Goal: Feedback & Contribution: Leave review/rating

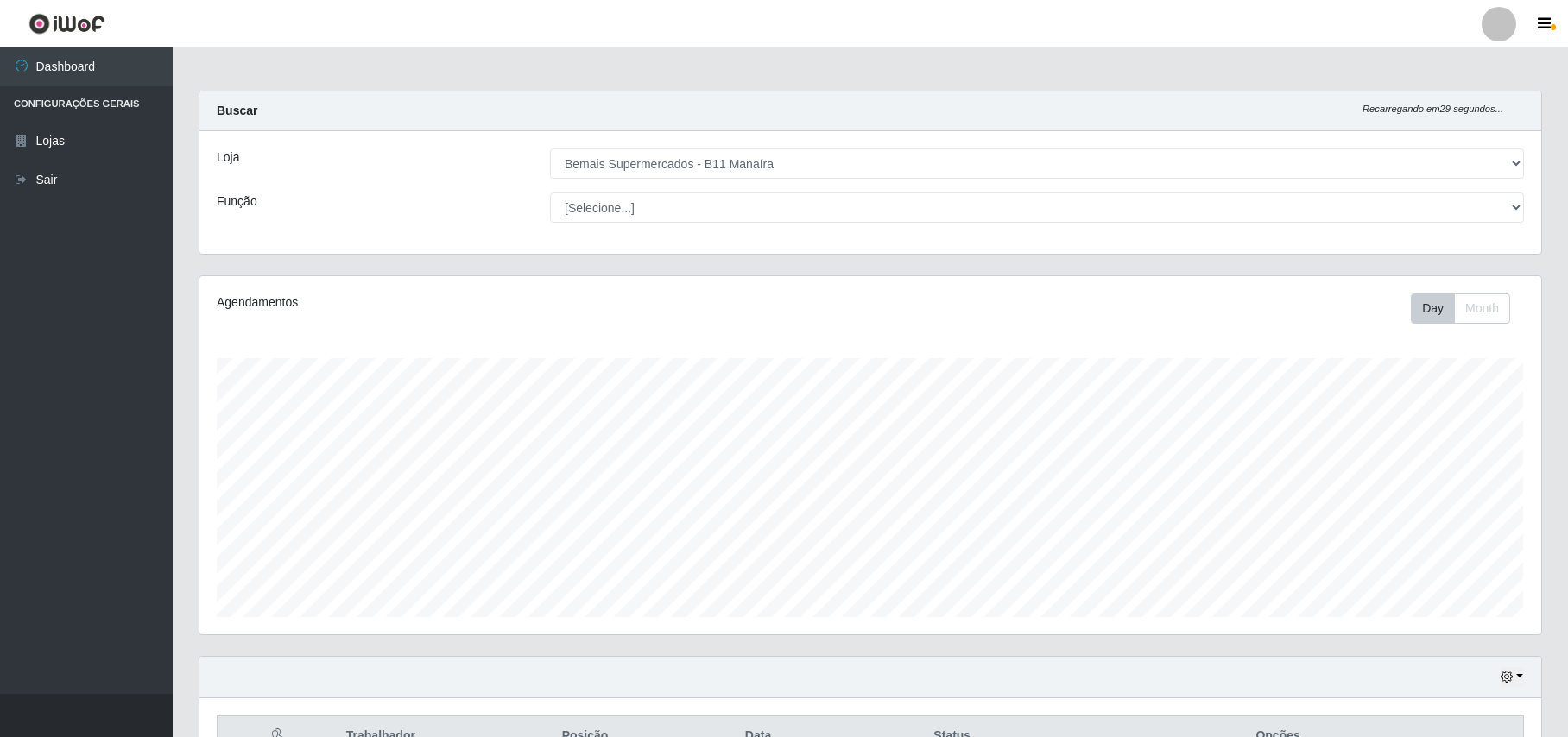
select select "409"
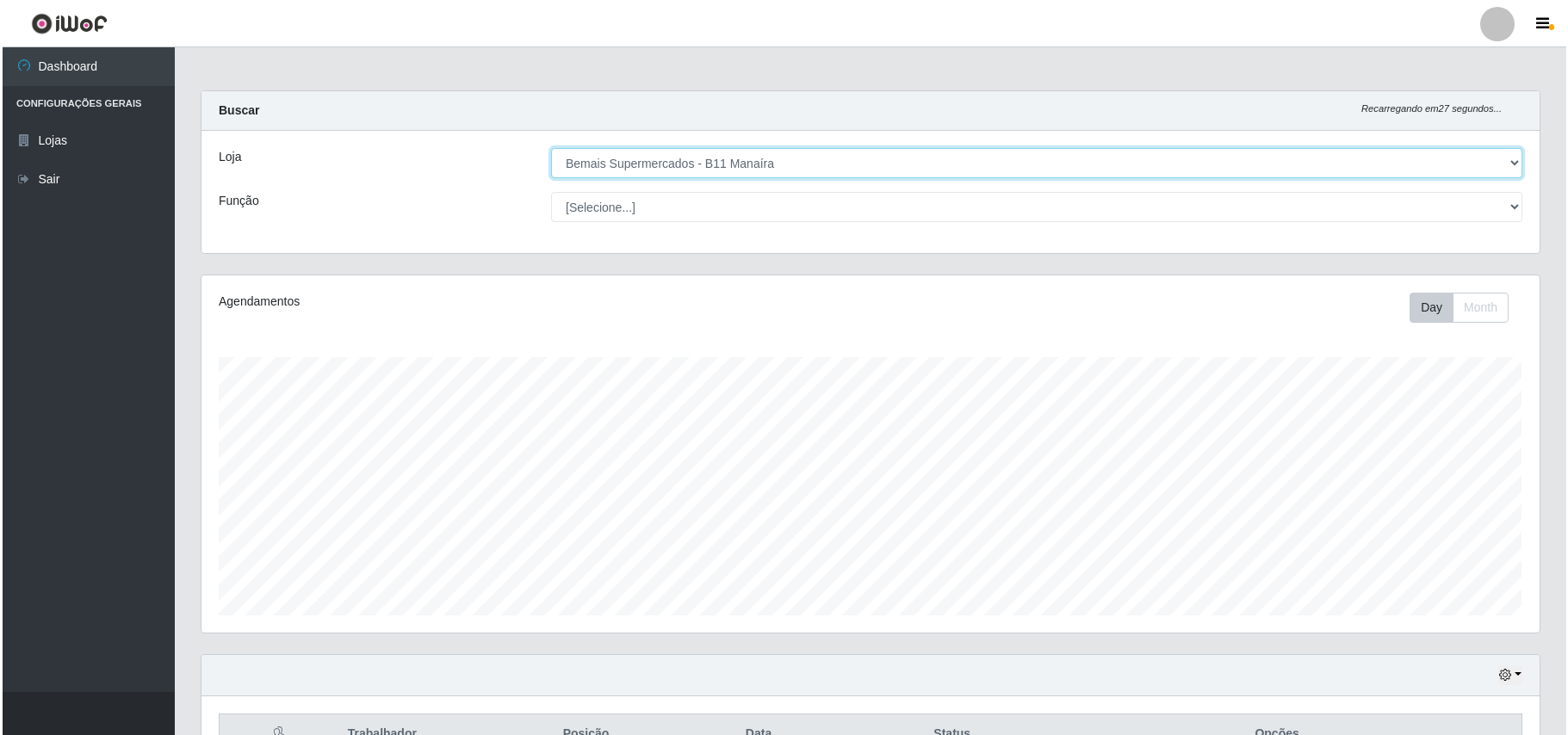
scroll to position [181, 0]
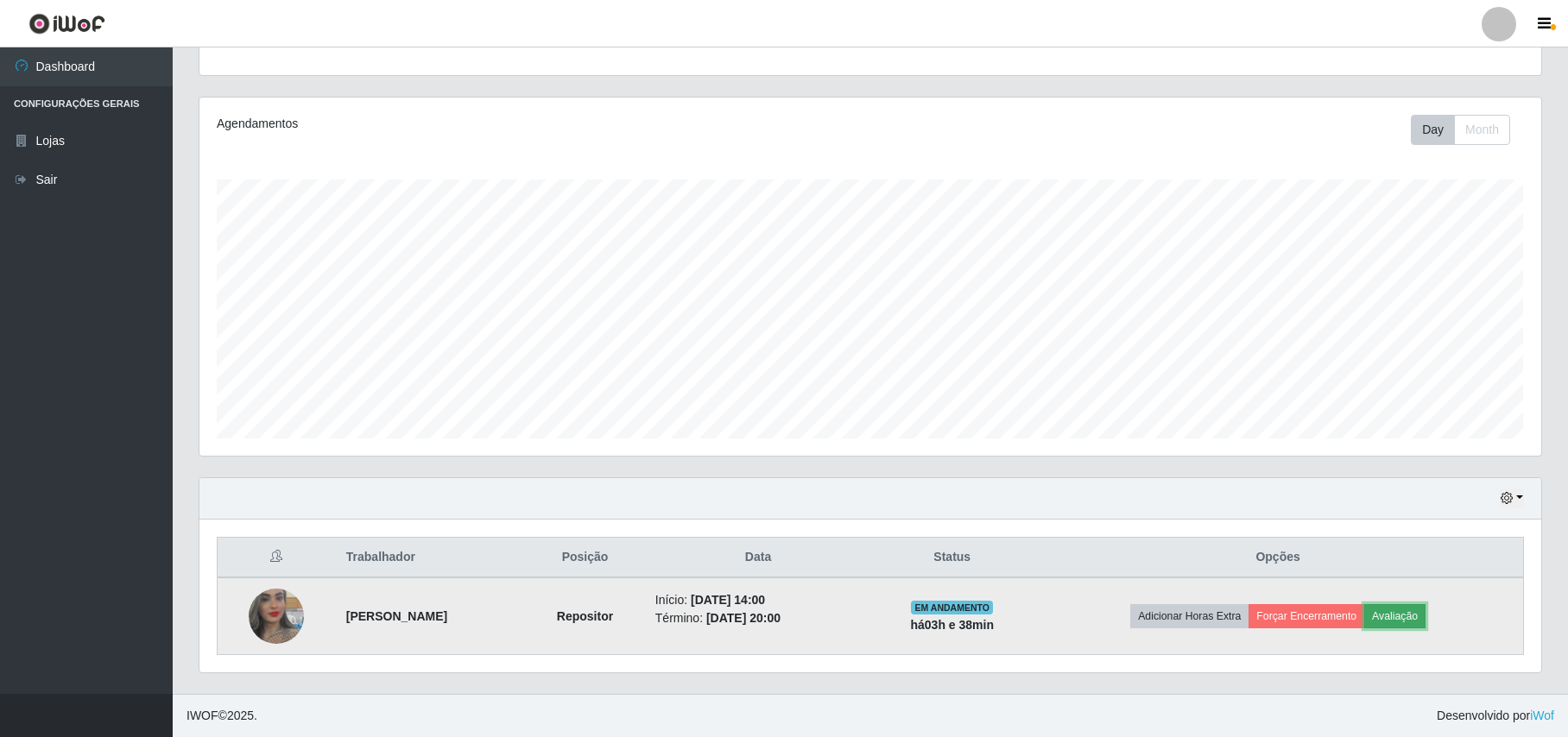
click at [1425, 614] on button "Avaliação" at bounding box center [1395, 615] width 61 height 24
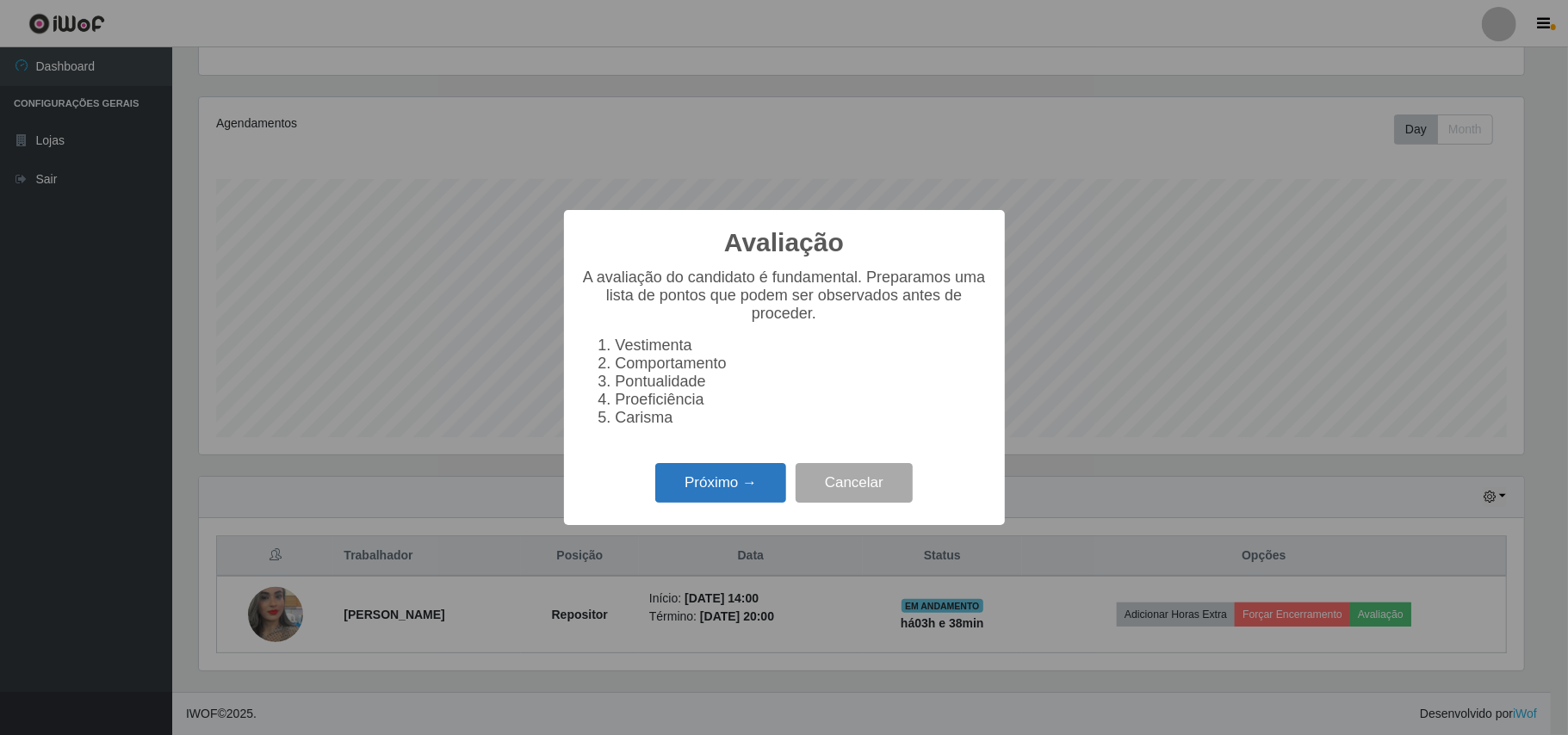
click at [691, 498] on button "Próximo →" at bounding box center [721, 484] width 131 height 41
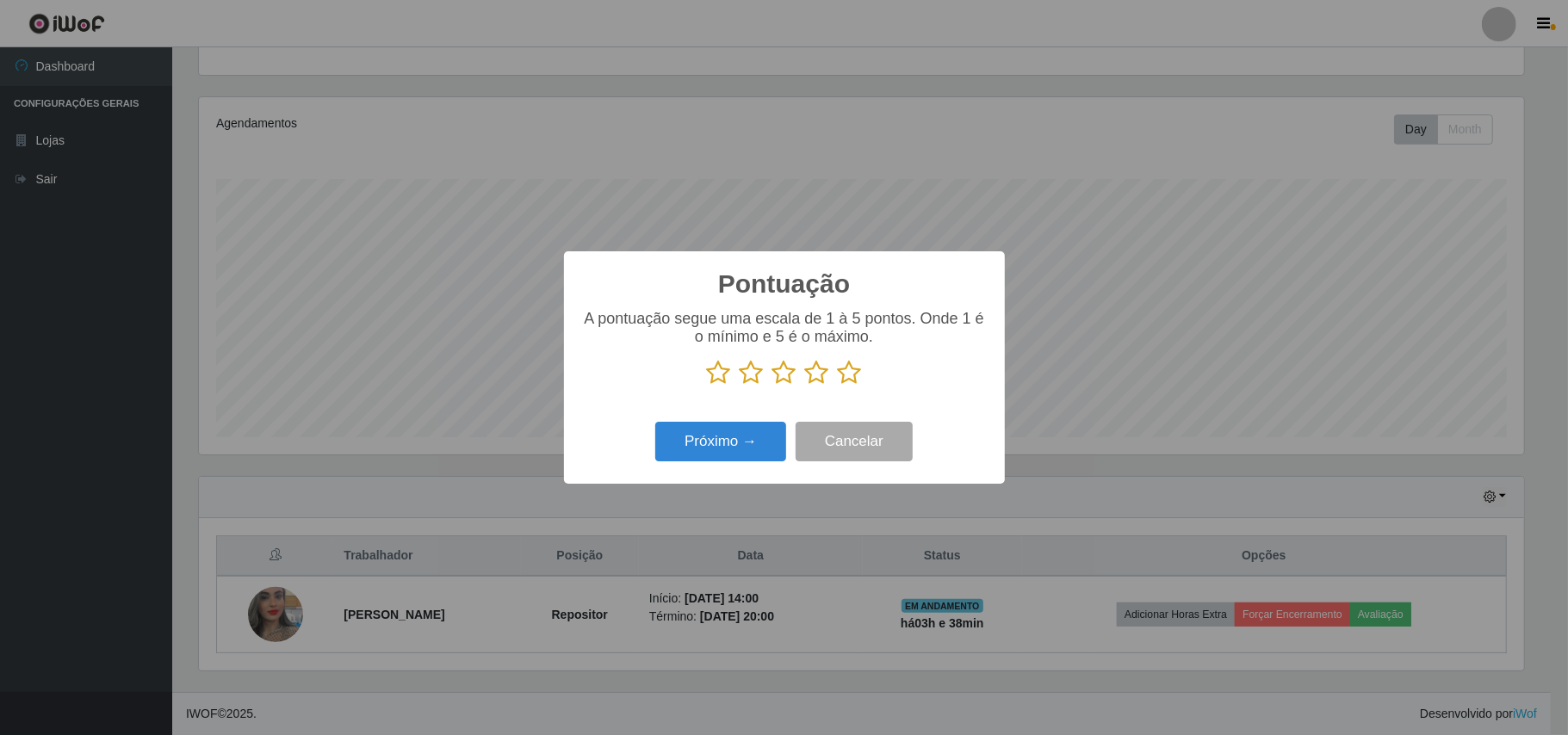
scroll to position [860491, 859849]
click at [841, 377] on icon at bounding box center [850, 372] width 24 height 26
click at [838, 386] on input "radio" at bounding box center [838, 386] width 0 height 0
click at [713, 454] on button "Próximo →" at bounding box center [721, 442] width 131 height 41
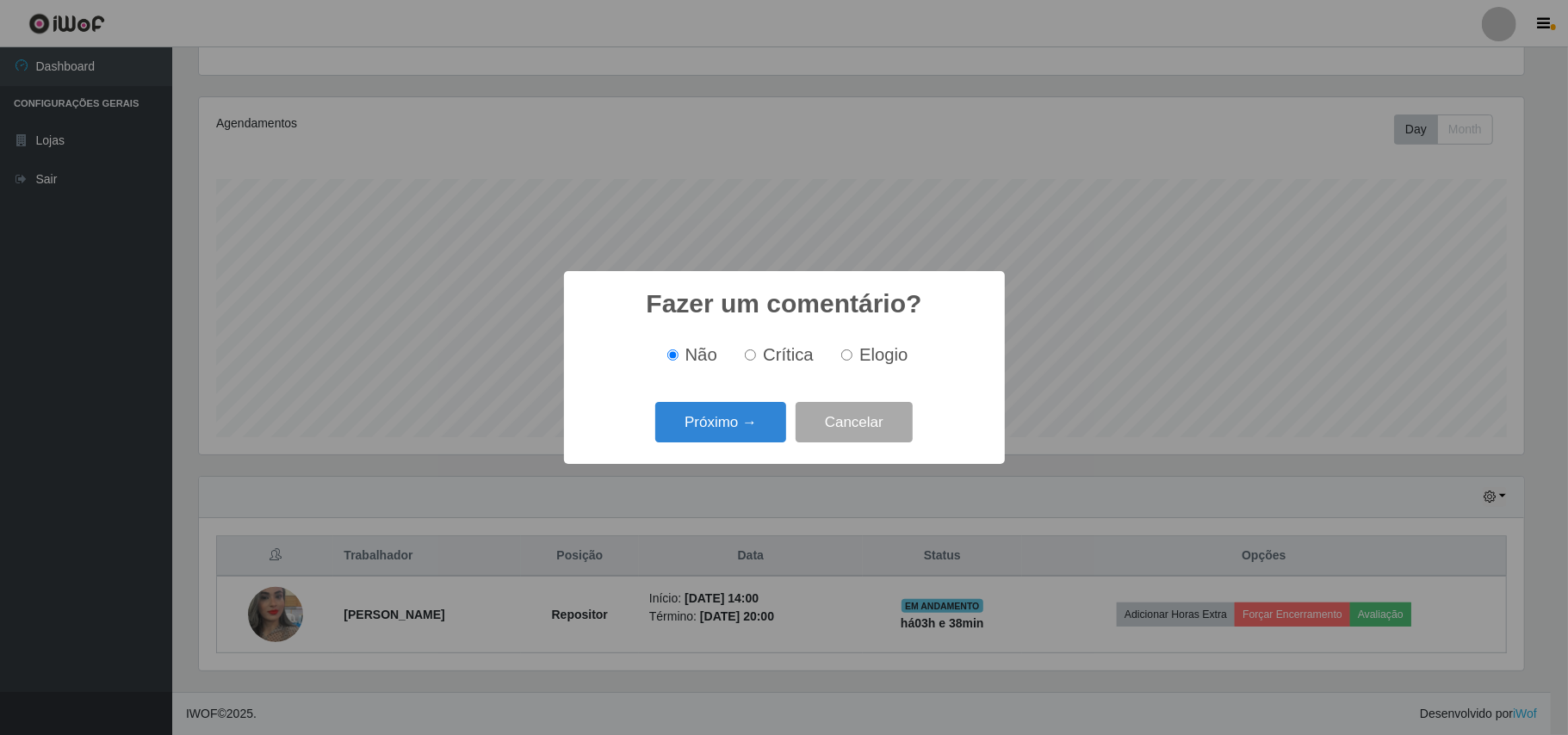
drag, startPoint x: 859, startPoint y: 350, endPoint x: 854, endPoint y: 363, distance: 13.9
click at [859, 352] on span "Elogio" at bounding box center [883, 354] width 48 height 19
click at [852, 352] on input "Elogio" at bounding box center [847, 355] width 12 height 12
radio input "true"
click at [765, 423] on button "Próximo →" at bounding box center [721, 422] width 131 height 41
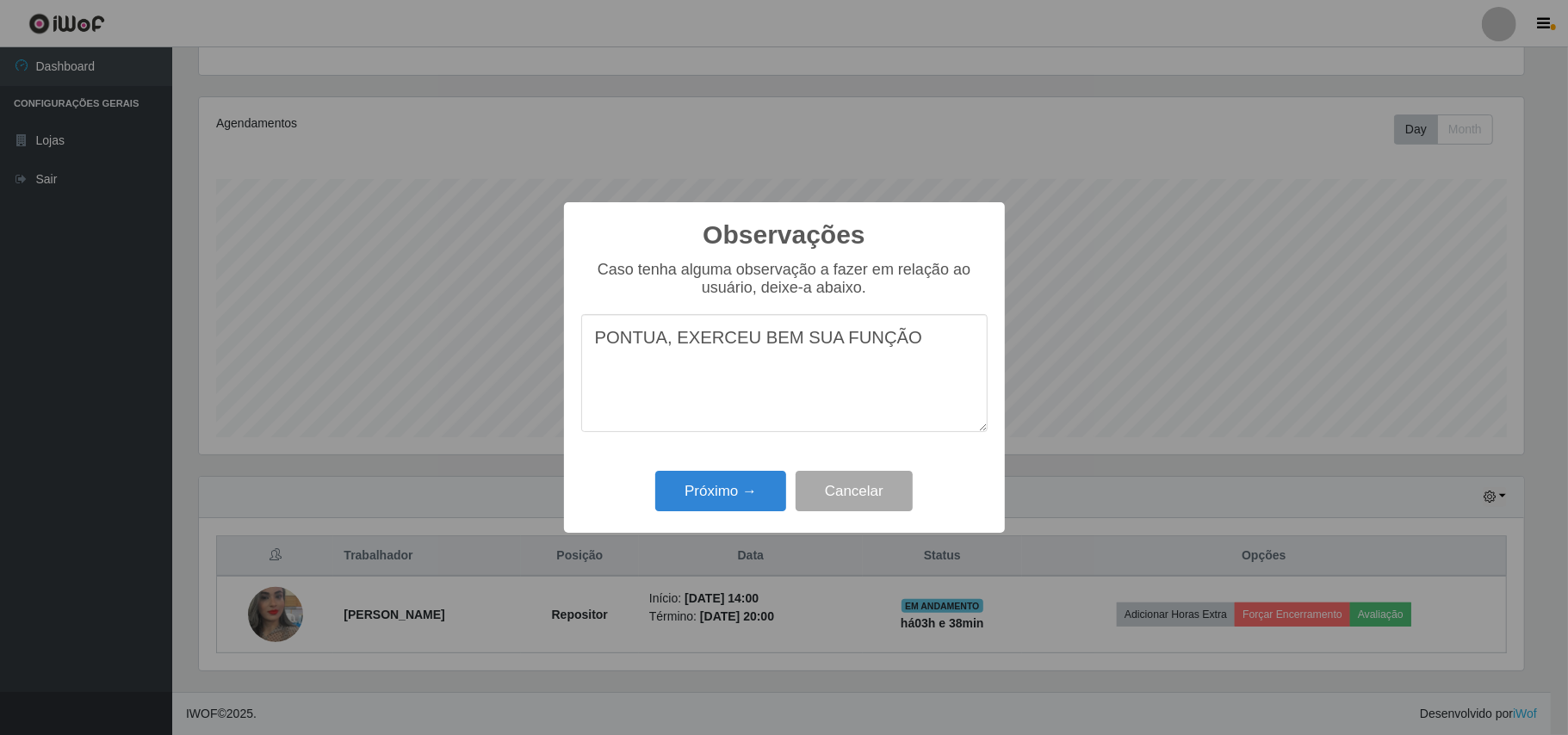
click at [671, 338] on textarea "PONTUA, EXERCEU BEM SUA FUNÇÃO" at bounding box center [784, 373] width 407 height 118
drag, startPoint x: 904, startPoint y: 335, endPoint x: 911, endPoint y: 349, distance: 15.7
click at [904, 337] on textarea "PONTUA, EXERCEU BEM SUA FUNÇÃO" at bounding box center [784, 373] width 407 height 118
click at [666, 350] on textarea "PONTUA, EXERCEU BEM SUA FUNÇÃO," at bounding box center [784, 373] width 407 height 118
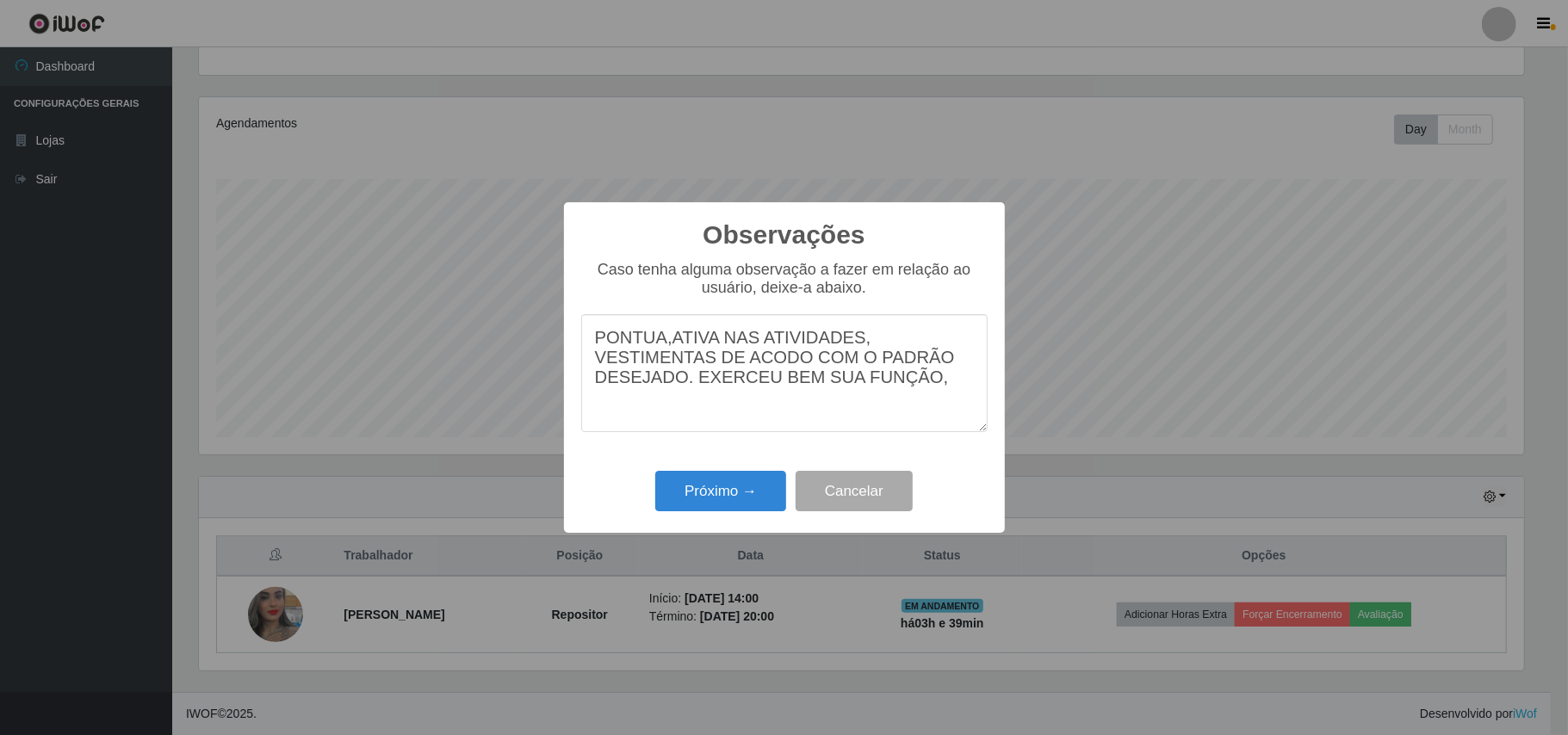
click at [675, 332] on textarea "PONTUA,ATIVA NAS ATIVIDADES, VESTIMENTAS DE ACODO COM O PADRÃO DESEJADO. EXERCE…" at bounding box center [784, 373] width 407 height 118
click at [669, 330] on textarea "PONTUA,ATIVA NAS ATIVIDADES, VESTIMENTAS DE ACODO COM O PADRÃO DESEJADO. EXERCE…" at bounding box center [784, 373] width 407 height 118
type textarea "PONTUA, PROATIVA NAS ATIVIDADES, VESTIMENTAS DE ACODO COM O PADRÃO DESEJADO. EX…"
click at [735, 484] on button "Próximo →" at bounding box center [721, 491] width 131 height 41
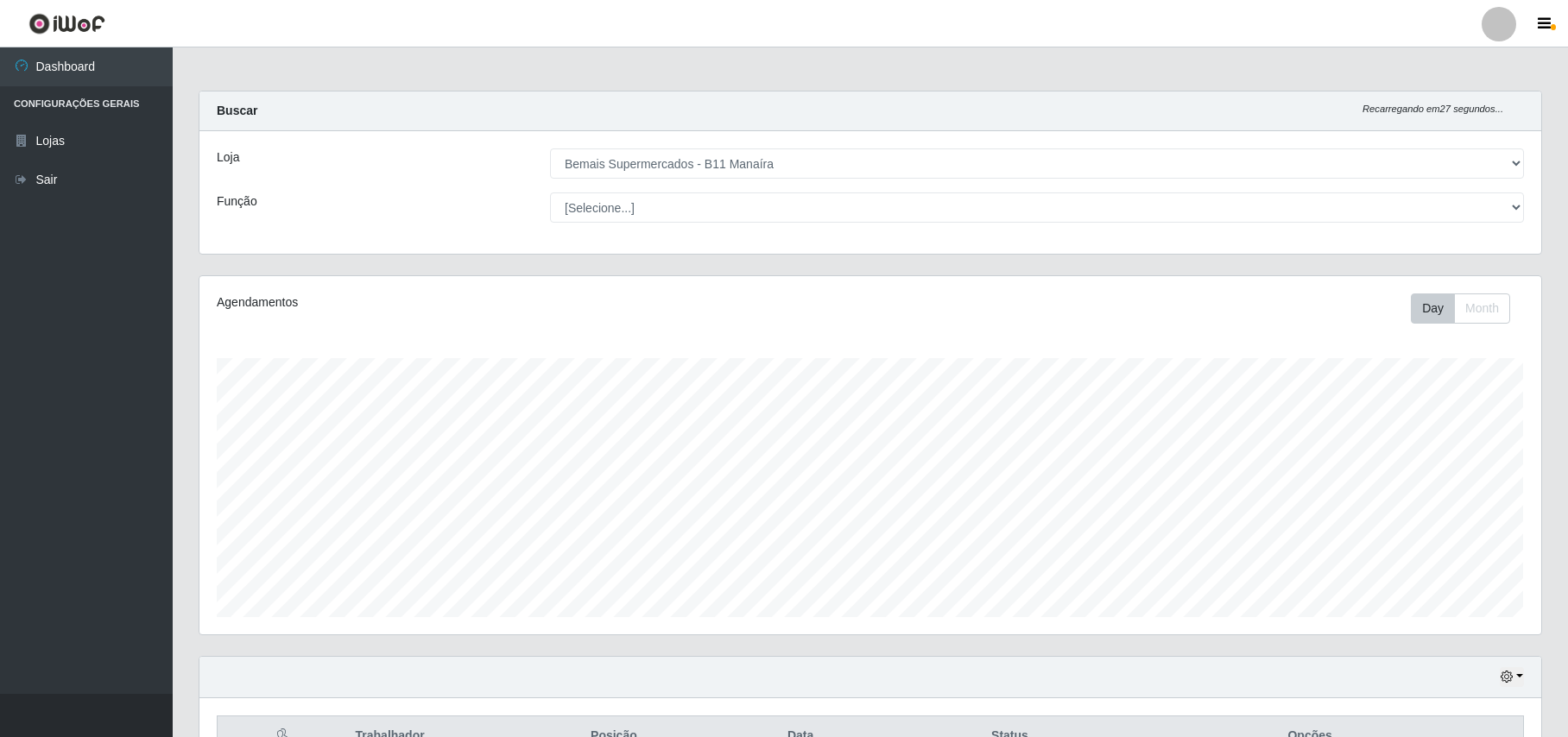
scroll to position [181, 0]
